Goal: Task Accomplishment & Management: Manage account settings

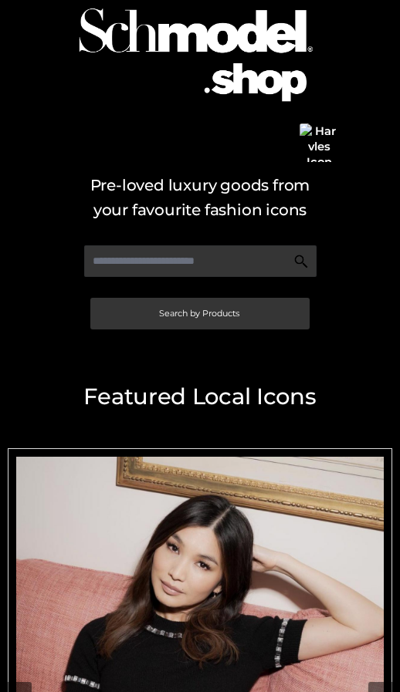
scroll to position [463, 0]
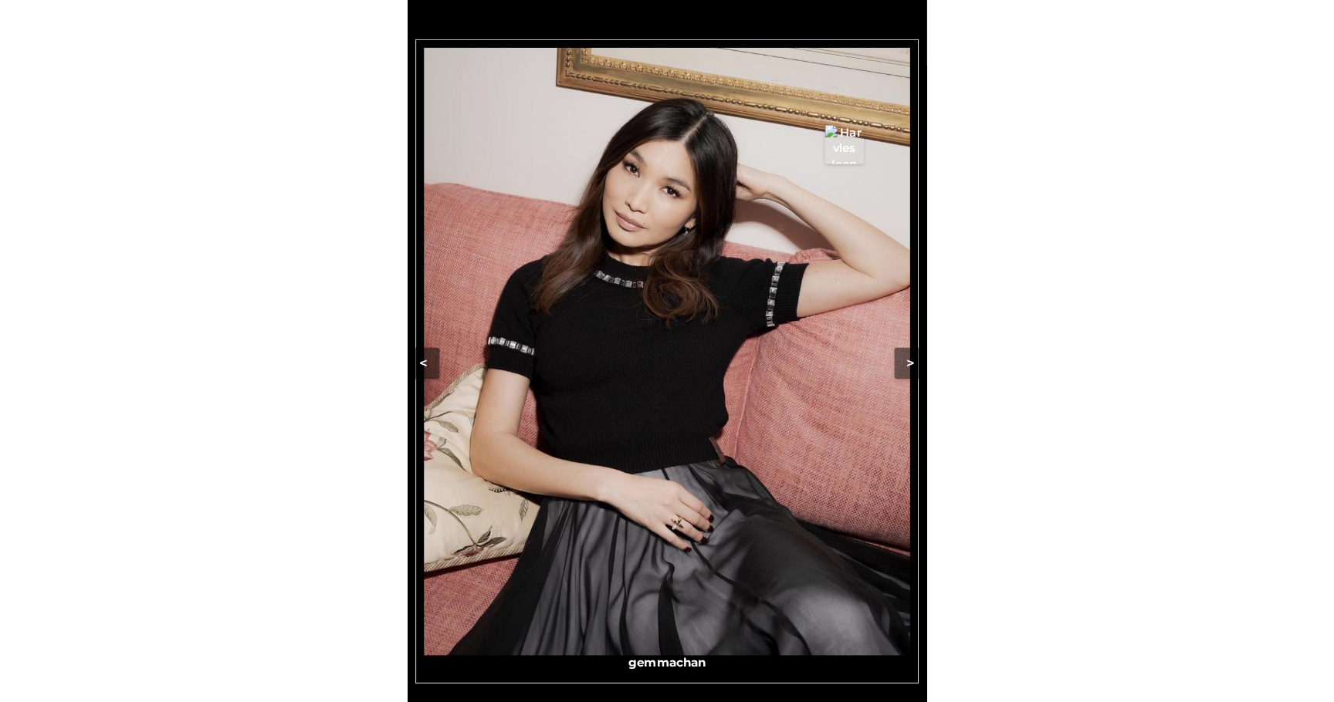
scroll to position [382, 0]
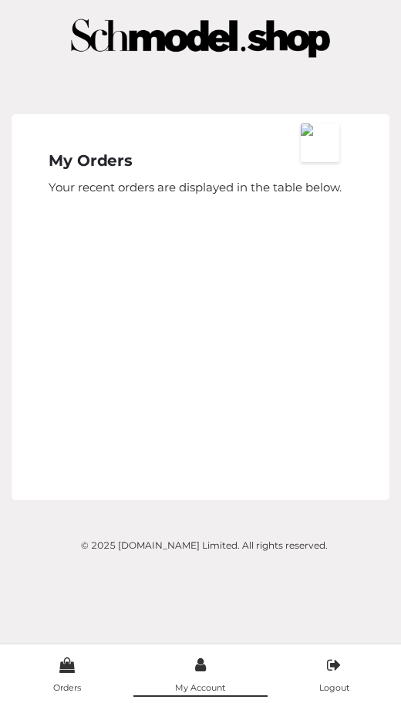
click at [202, 668] on icon at bounding box center [200, 665] width 11 height 15
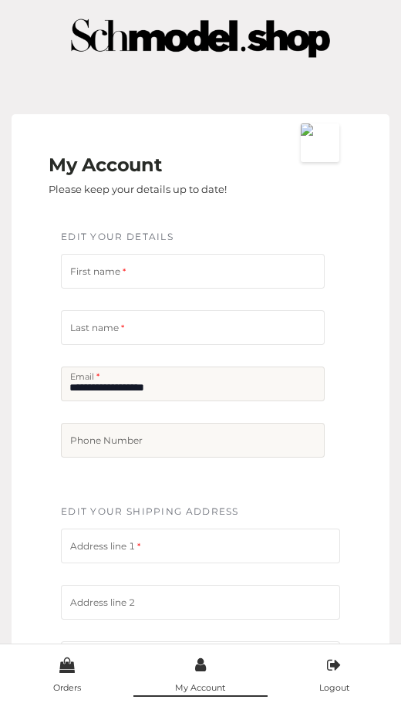
click at [205, 666] on icon at bounding box center [200, 665] width 11 height 15
click at [204, 671] on icon at bounding box center [200, 665] width 11 height 15
click at [204, 660] on icon at bounding box center [200, 665] width 11 height 15
click at [70, 668] on icon at bounding box center [66, 665] width 15 height 15
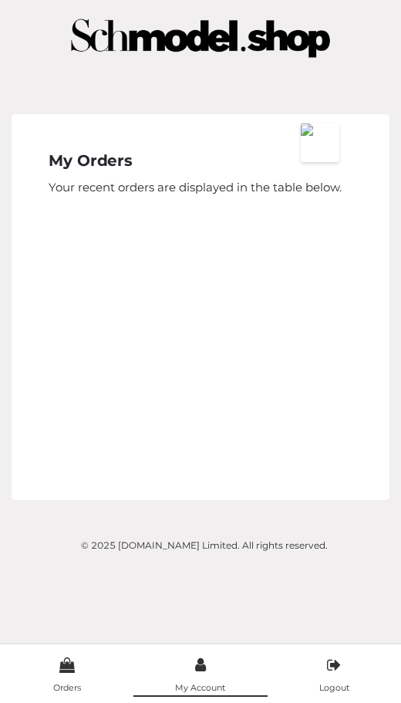
click at [204, 675] on span at bounding box center [201, 665] width 134 height 26
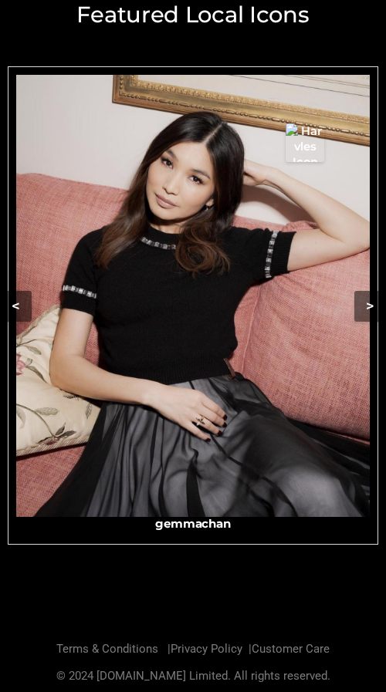
scroll to position [439, 0]
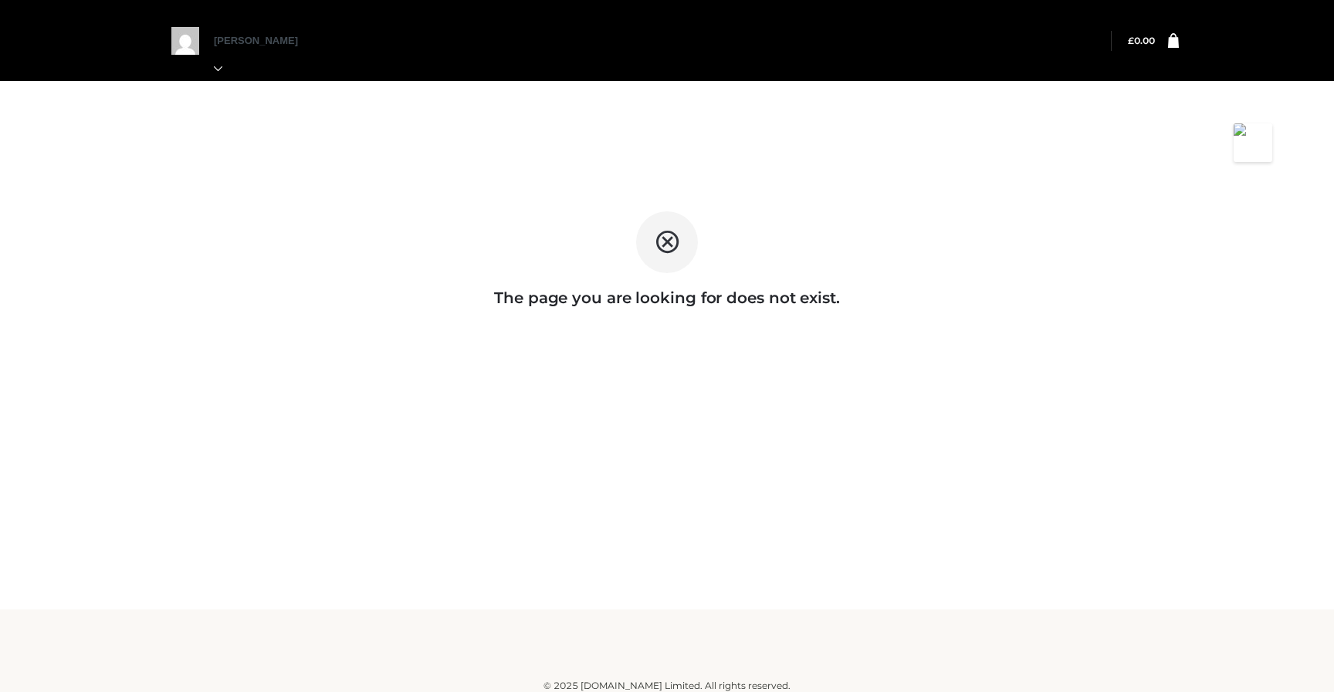
click at [25, 153] on div "The page you are looking for does not exist." at bounding box center [667, 305] width 1334 height 610
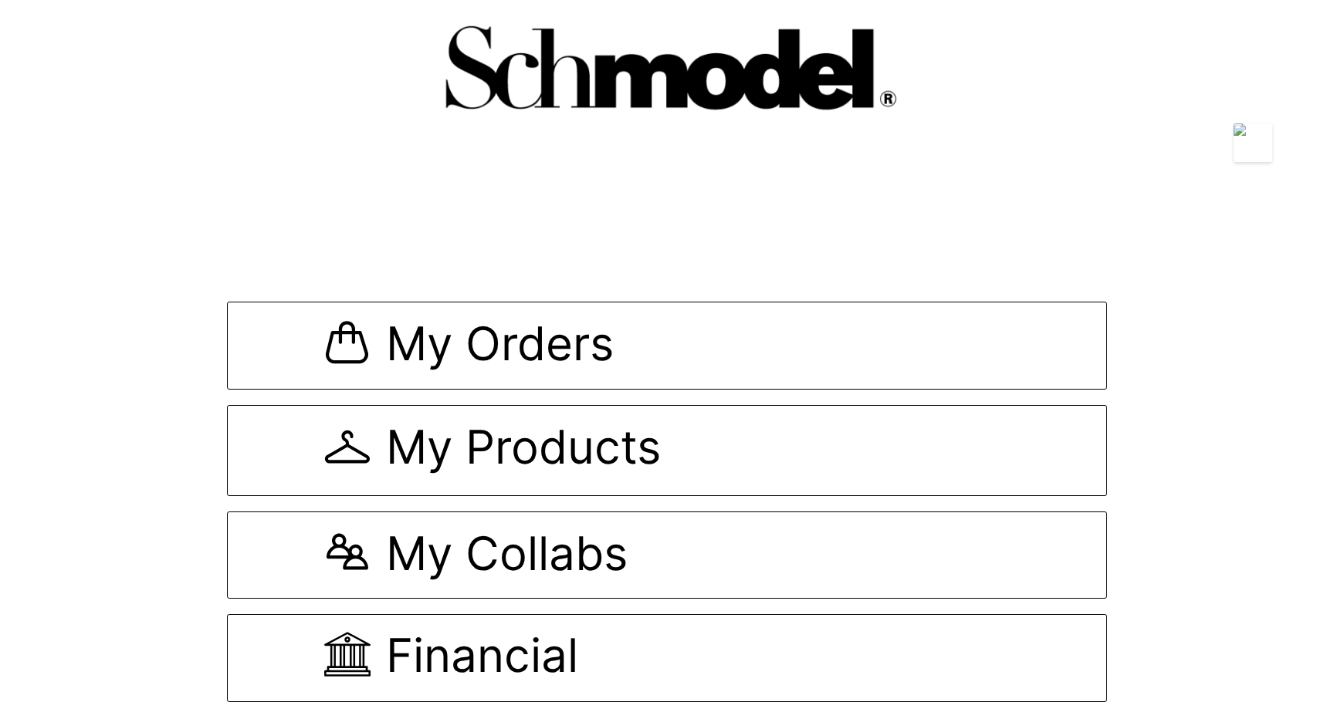
scroll to position [1, 0]
